Goal: Information Seeking & Learning: Learn about a topic

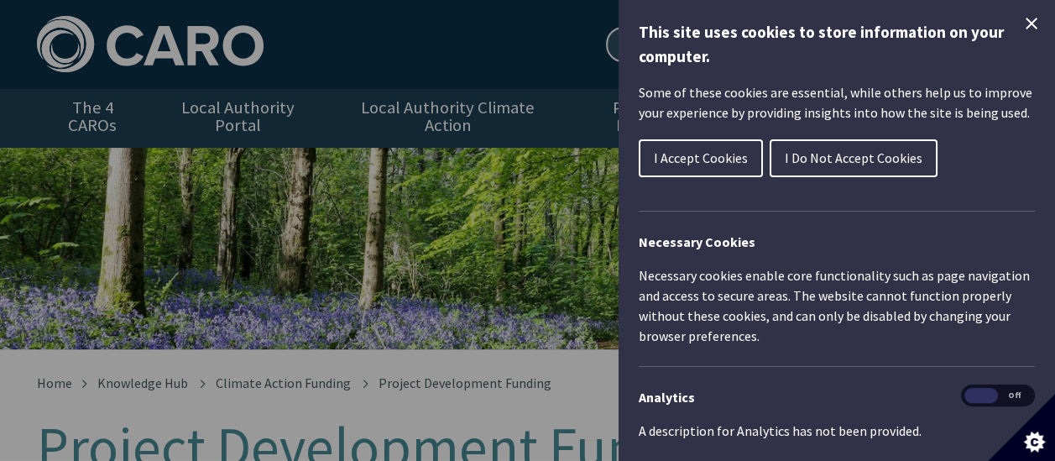
click at [686, 158] on span "I Accept Cookies" at bounding box center [701, 157] width 94 height 17
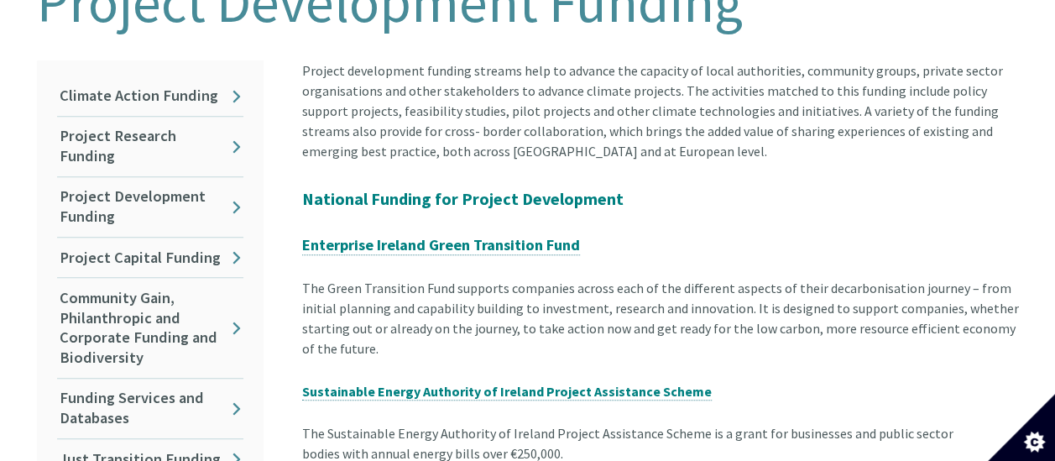
scroll to position [420, 0]
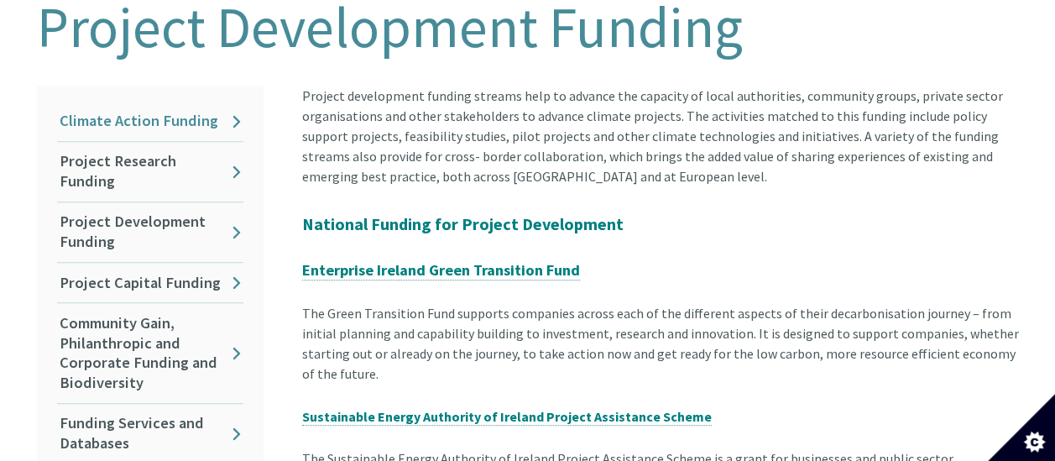
click at [234, 104] on link "Climate Action Funding" at bounding box center [150, 121] width 186 height 39
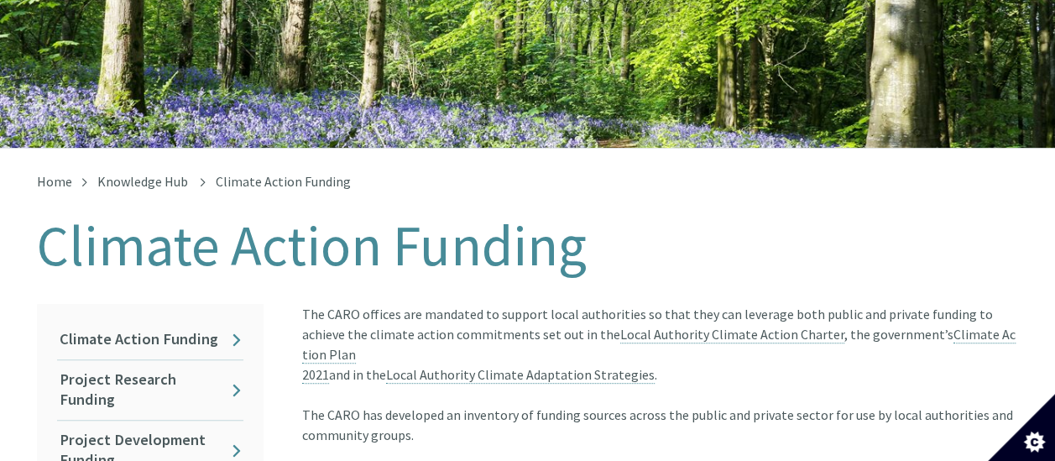
scroll to position [168, 0]
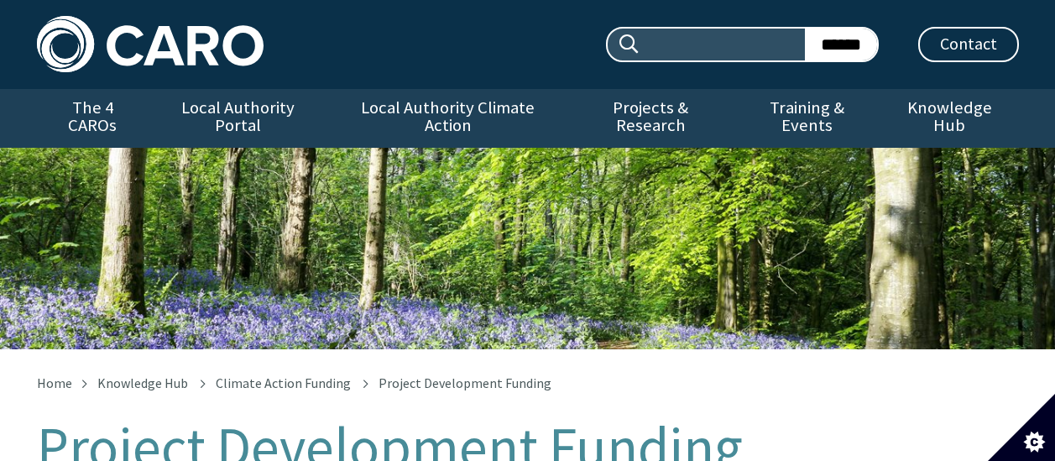
scroll to position [438, 0]
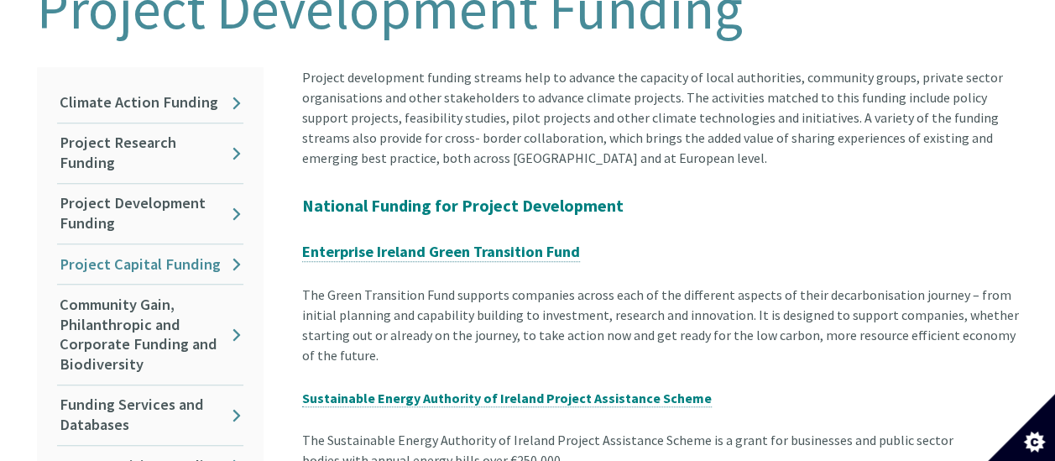
click at [152, 244] on link "Project Capital Funding" at bounding box center [150, 263] width 186 height 39
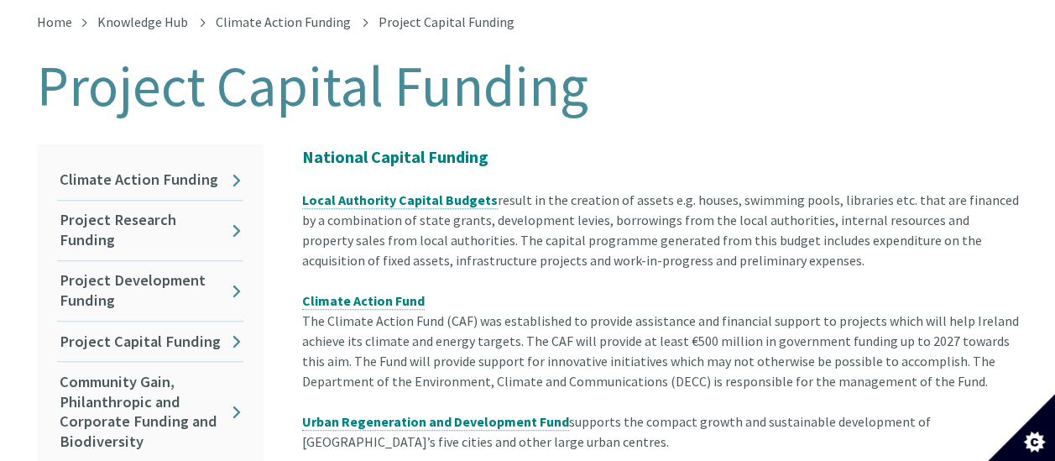
scroll to position [336, 0]
